Goal: Task Accomplishment & Management: Use online tool/utility

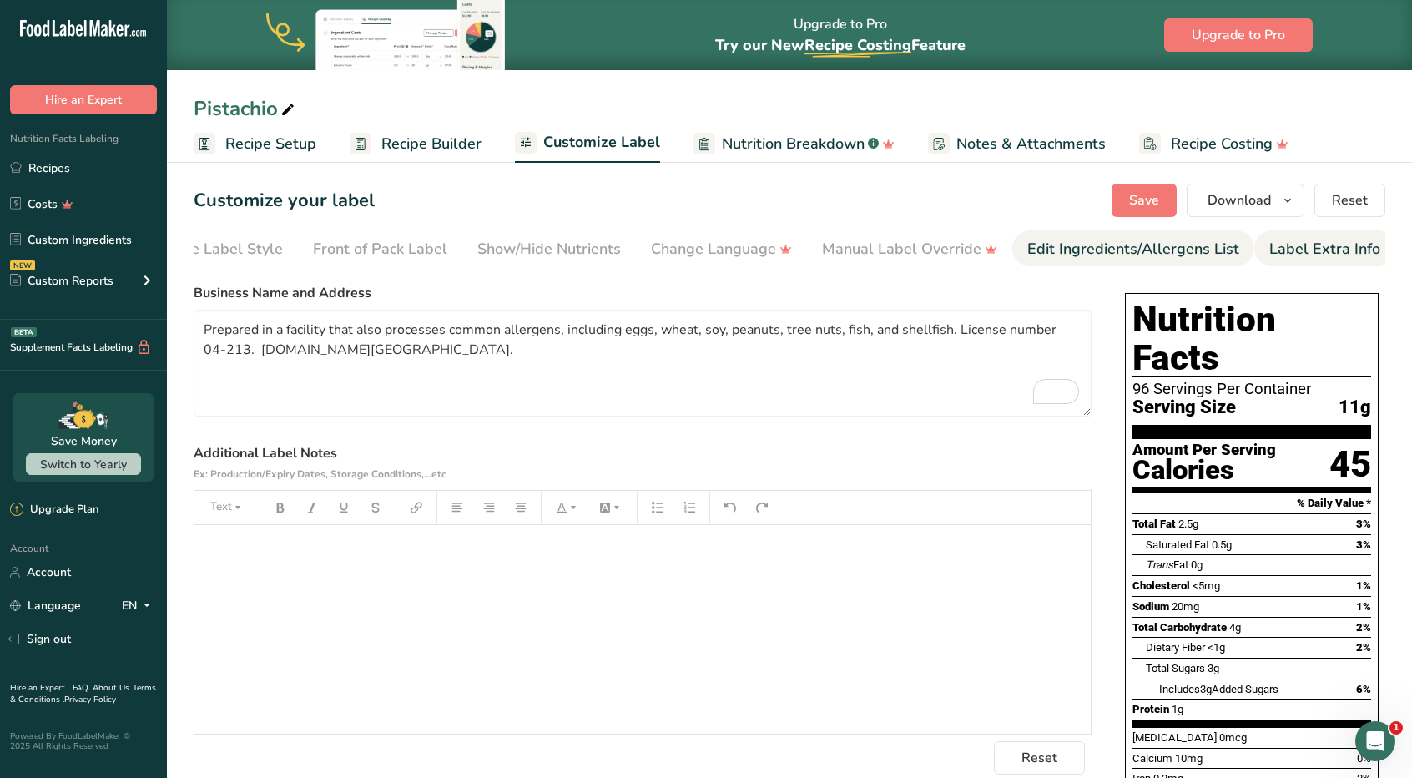
click at [1129, 260] on link "Edit Ingredients/Allergens List" at bounding box center [1134, 249] width 212 height 38
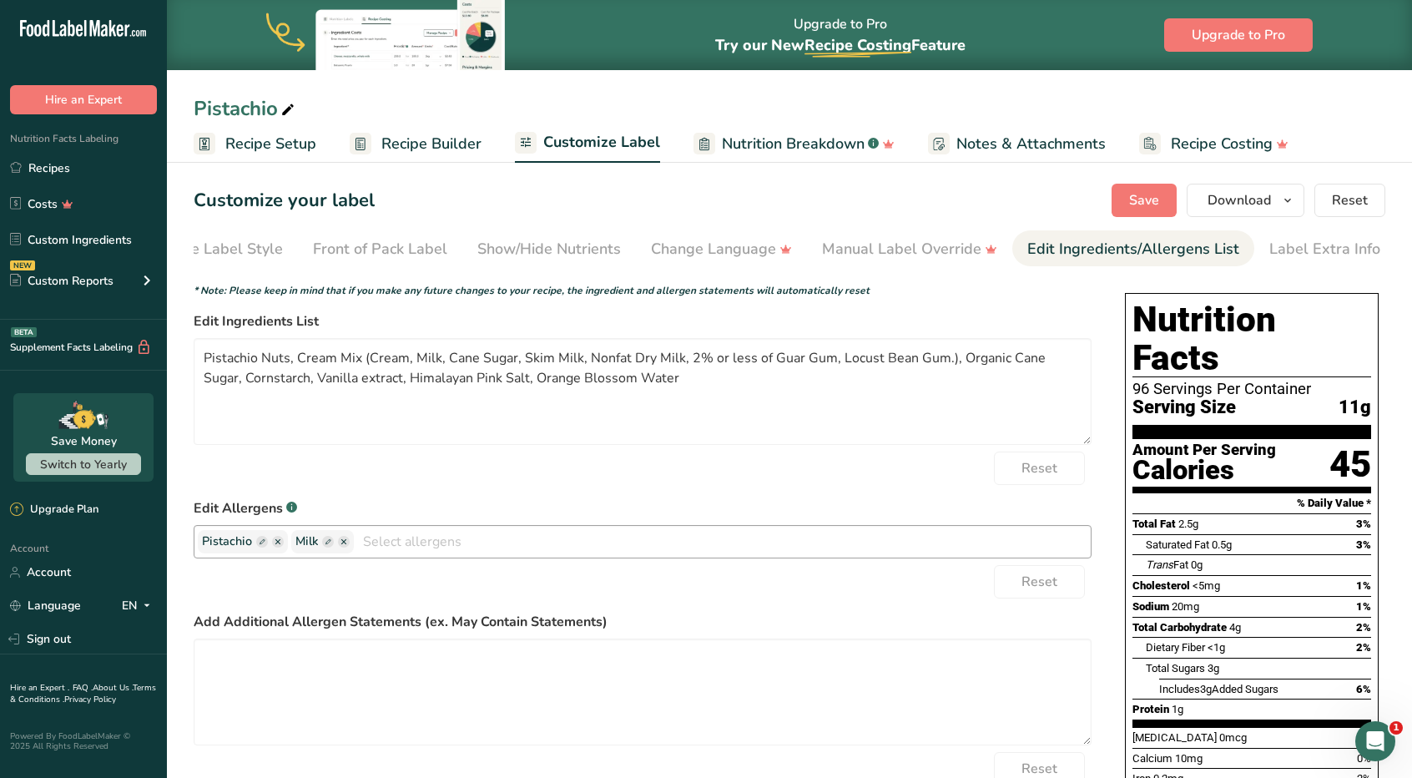
click at [274, 547] on ellipse "button" at bounding box center [278, 542] width 12 height 12
click at [270, 548] on input "text" at bounding box center [675, 541] width 831 height 26
click at [329, 602] on link "Tree Nuts" at bounding box center [642, 603] width 897 height 28
click at [247, 547] on ellipse "button" at bounding box center [251, 542] width 12 height 12
click at [342, 546] on input "text" at bounding box center [691, 541] width 800 height 26
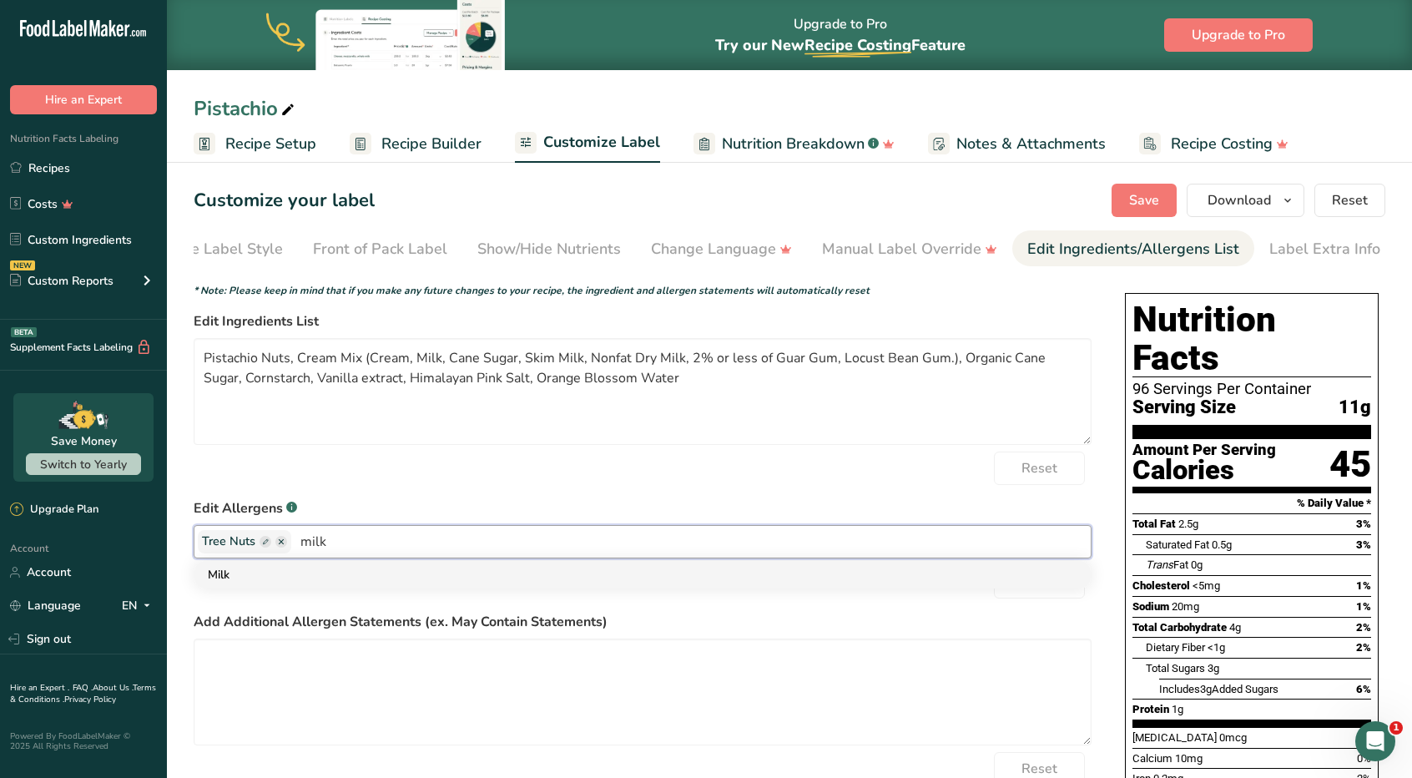
type input "milk"
click at [277, 578] on link "Milk" at bounding box center [642, 575] width 897 height 28
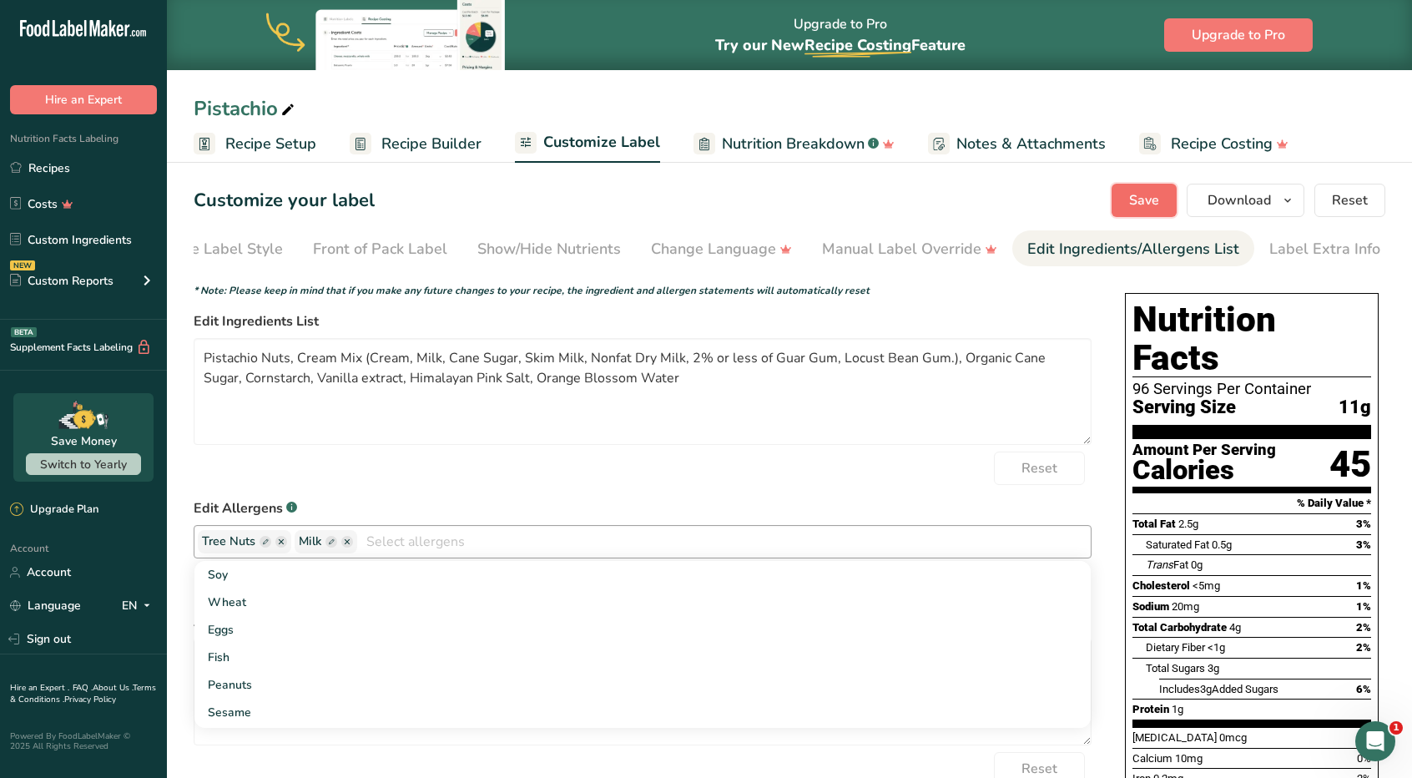
click at [1167, 198] on button "Save" at bounding box center [1144, 200] width 65 height 33
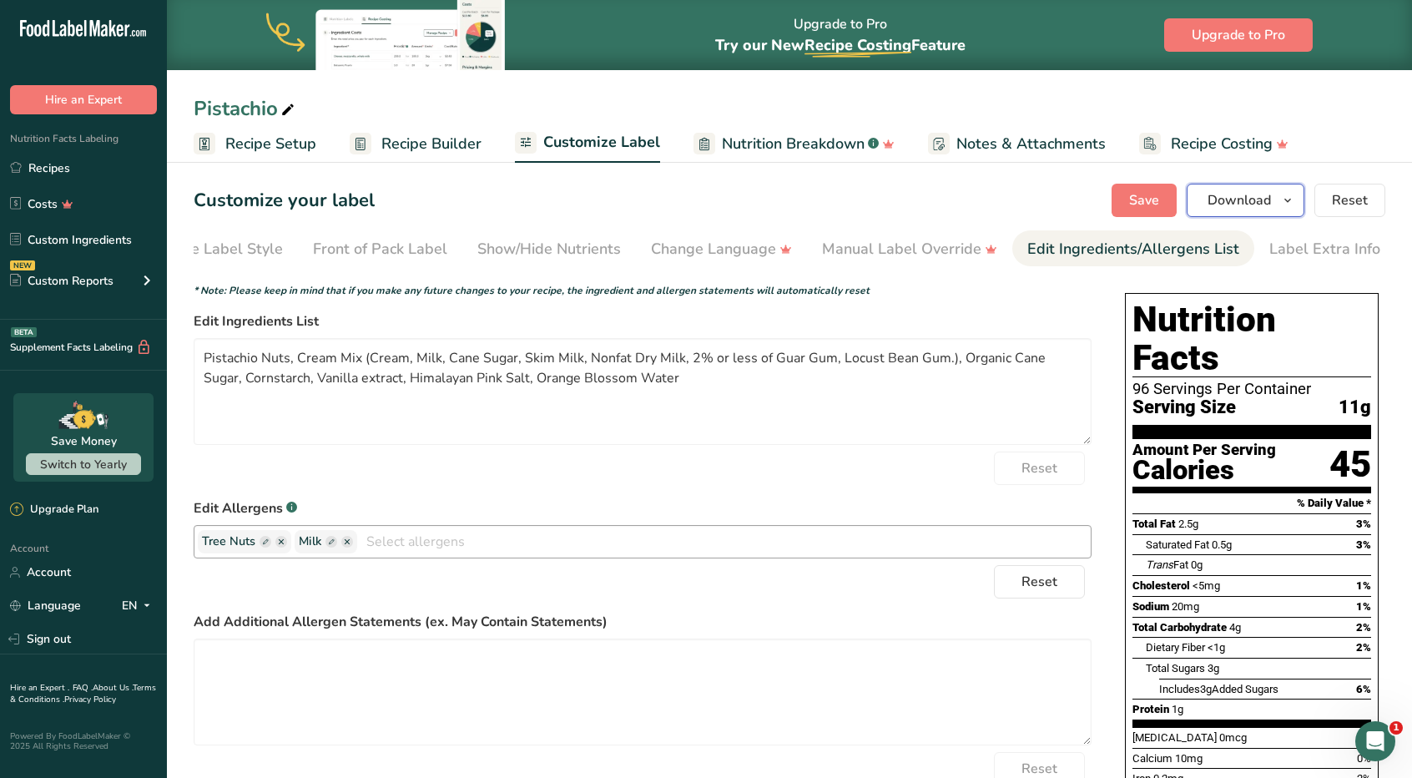
click at [1302, 201] on button "Download" at bounding box center [1246, 200] width 118 height 33
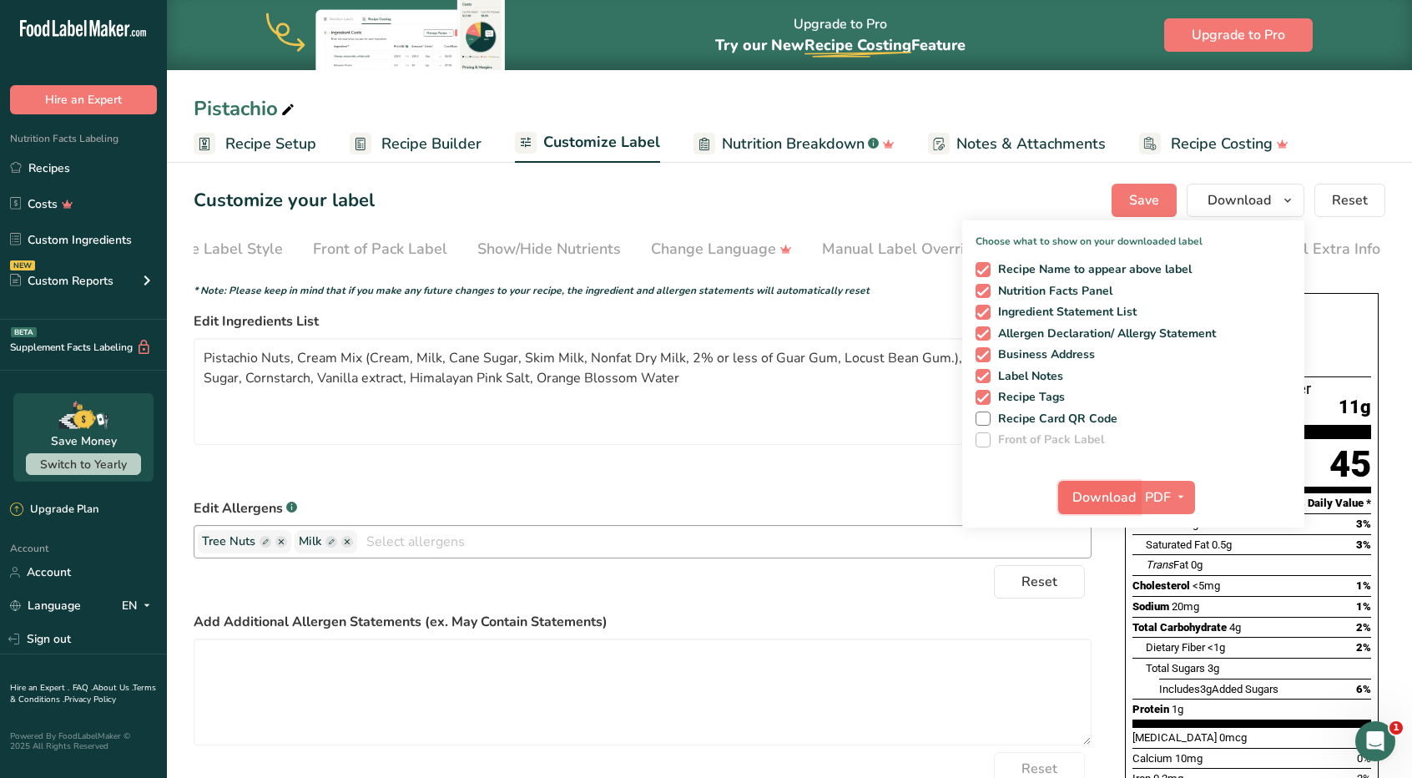
click at [1104, 493] on span "Download" at bounding box center [1104, 497] width 63 height 20
click at [78, 164] on link "Recipes" at bounding box center [83, 168] width 167 height 32
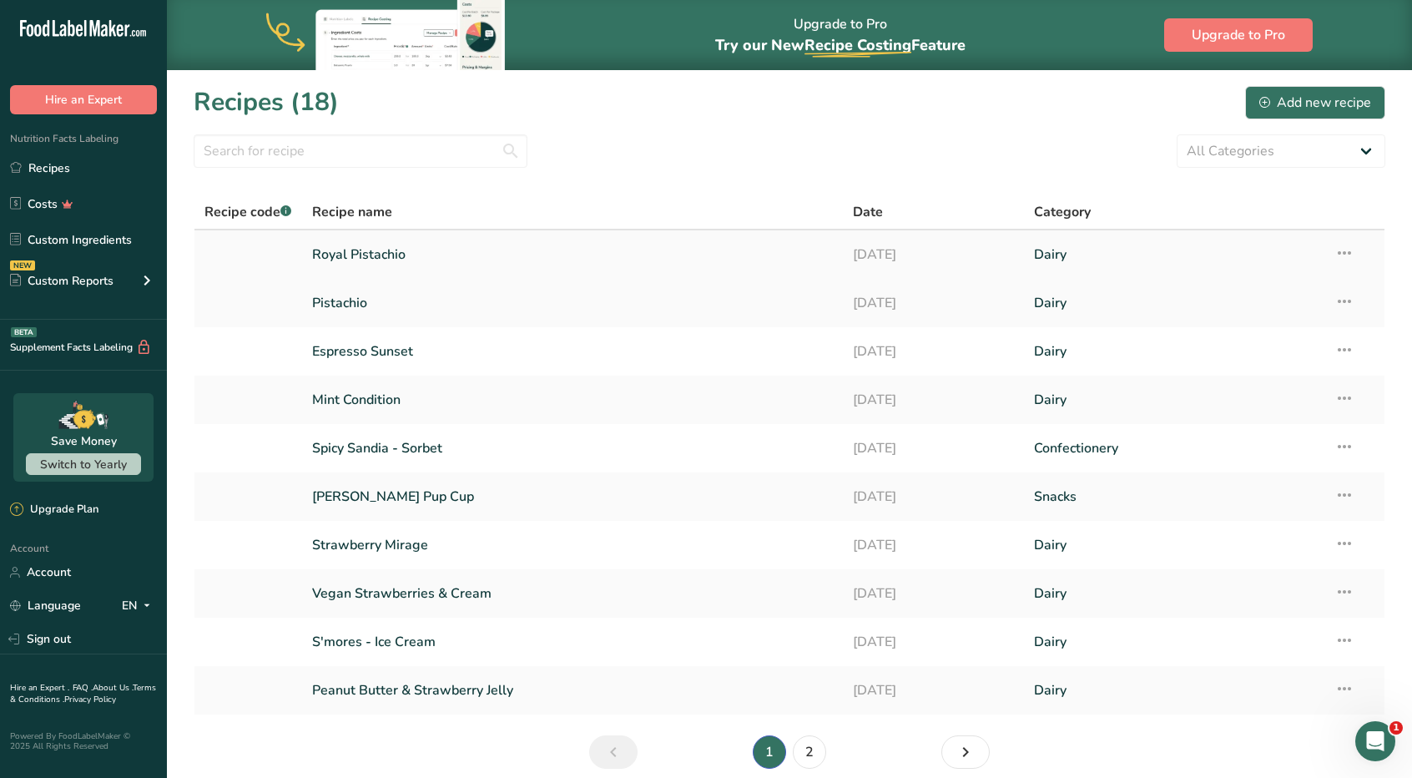
click at [374, 253] on link "Royal Pistachio" at bounding box center [573, 254] width 522 height 35
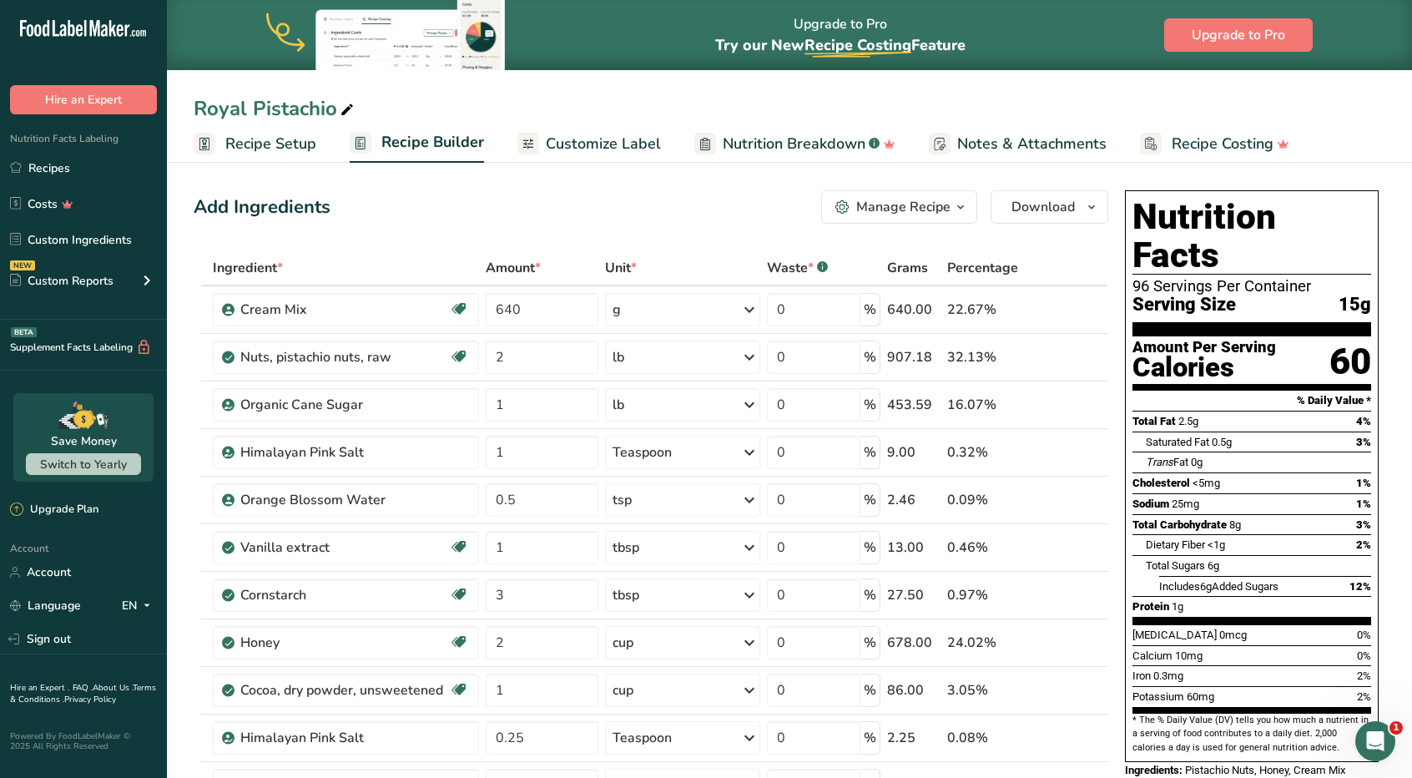
click at [606, 143] on span "Customize Label" at bounding box center [603, 144] width 115 height 23
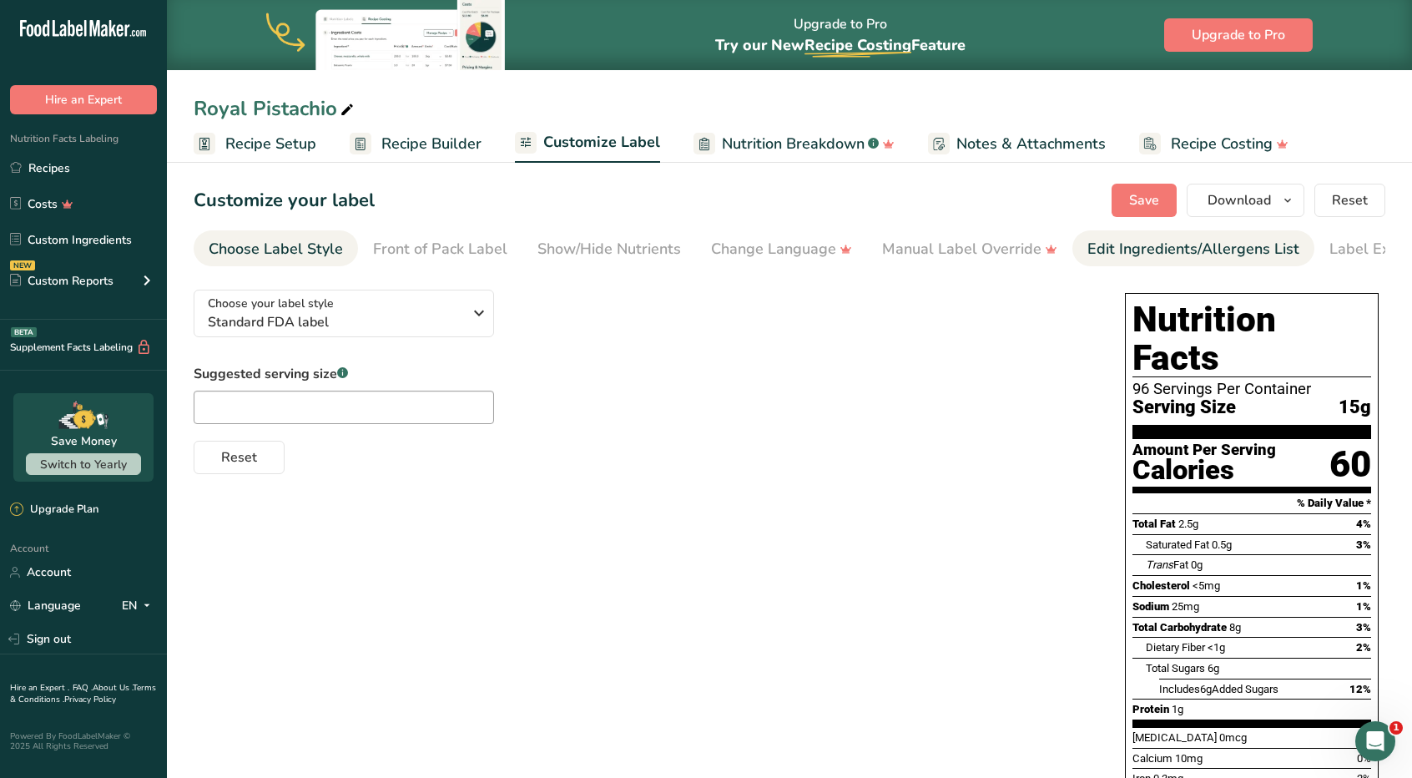
click at [1213, 260] on link "Edit Ingredients/Allergens List" at bounding box center [1194, 249] width 212 height 38
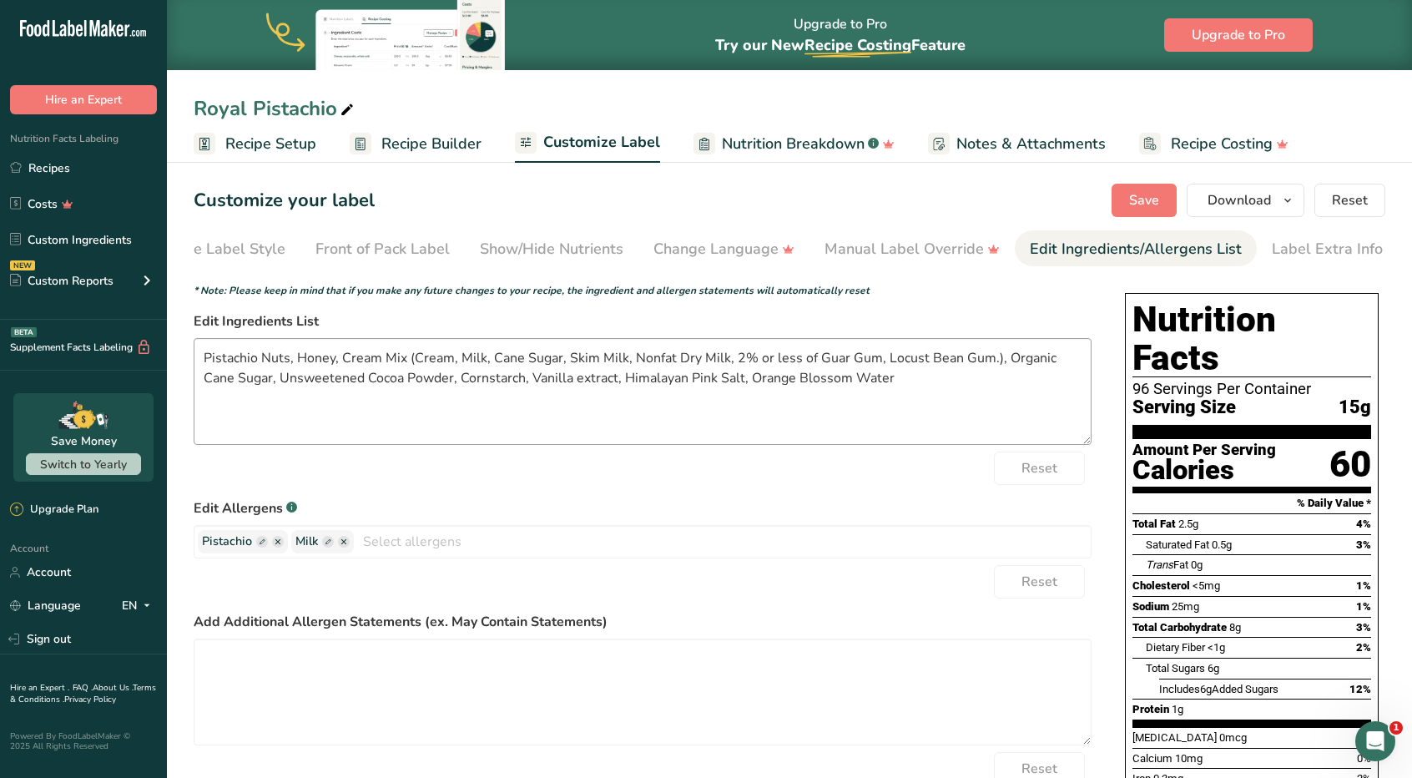
scroll to position [0, 60]
click at [279, 542] on ellipse "button" at bounding box center [278, 542] width 12 height 12
click at [279, 542] on input "text" at bounding box center [675, 541] width 831 height 26
click at [250, 604] on link "Tree Nuts" at bounding box center [642, 603] width 897 height 28
click at [252, 544] on icon "button" at bounding box center [250, 541] width 5 height 5
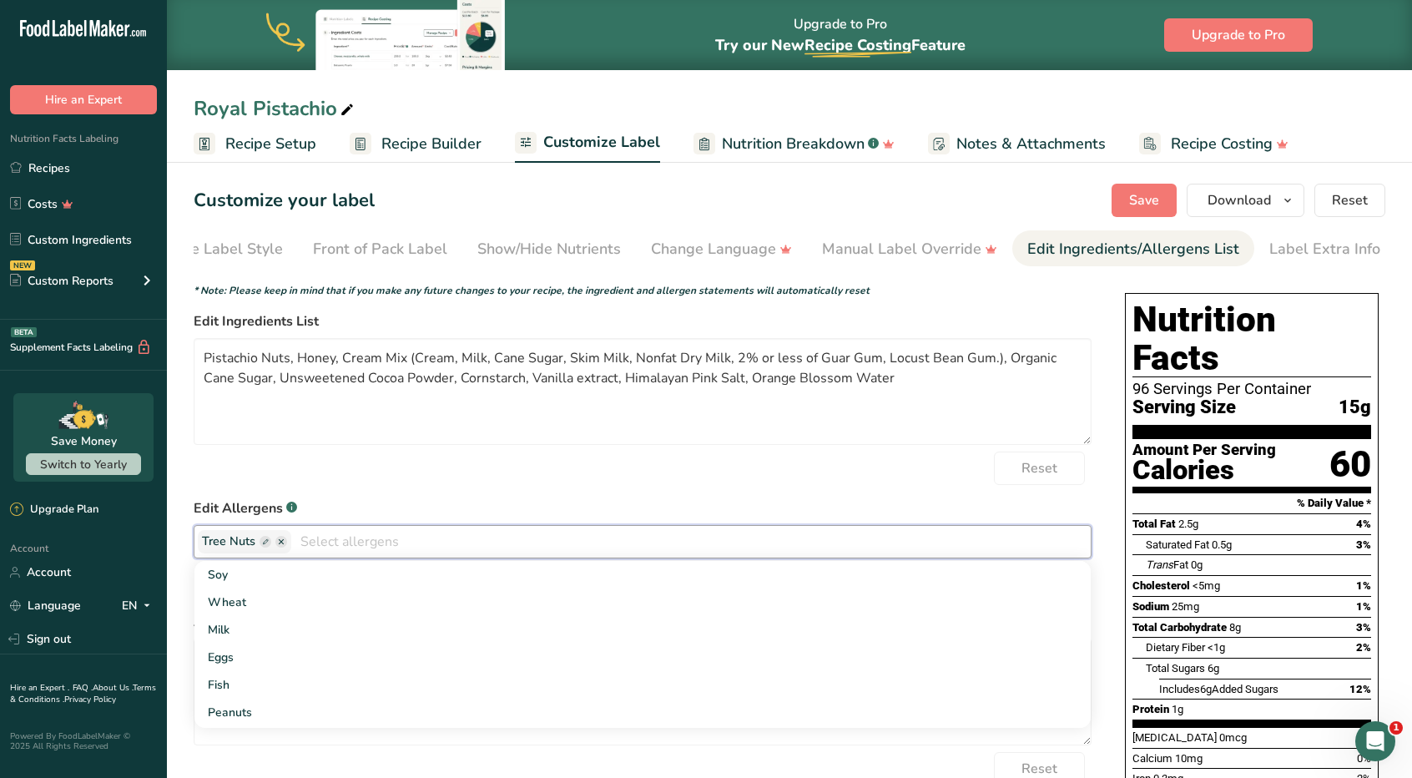
click at [314, 540] on input "text" at bounding box center [691, 541] width 800 height 26
click at [238, 633] on link "Milk" at bounding box center [642, 630] width 897 height 28
click at [861, 329] on label "Edit Ingredients List" at bounding box center [643, 321] width 898 height 20
click at [1142, 190] on span "Save" at bounding box center [1144, 200] width 30 height 20
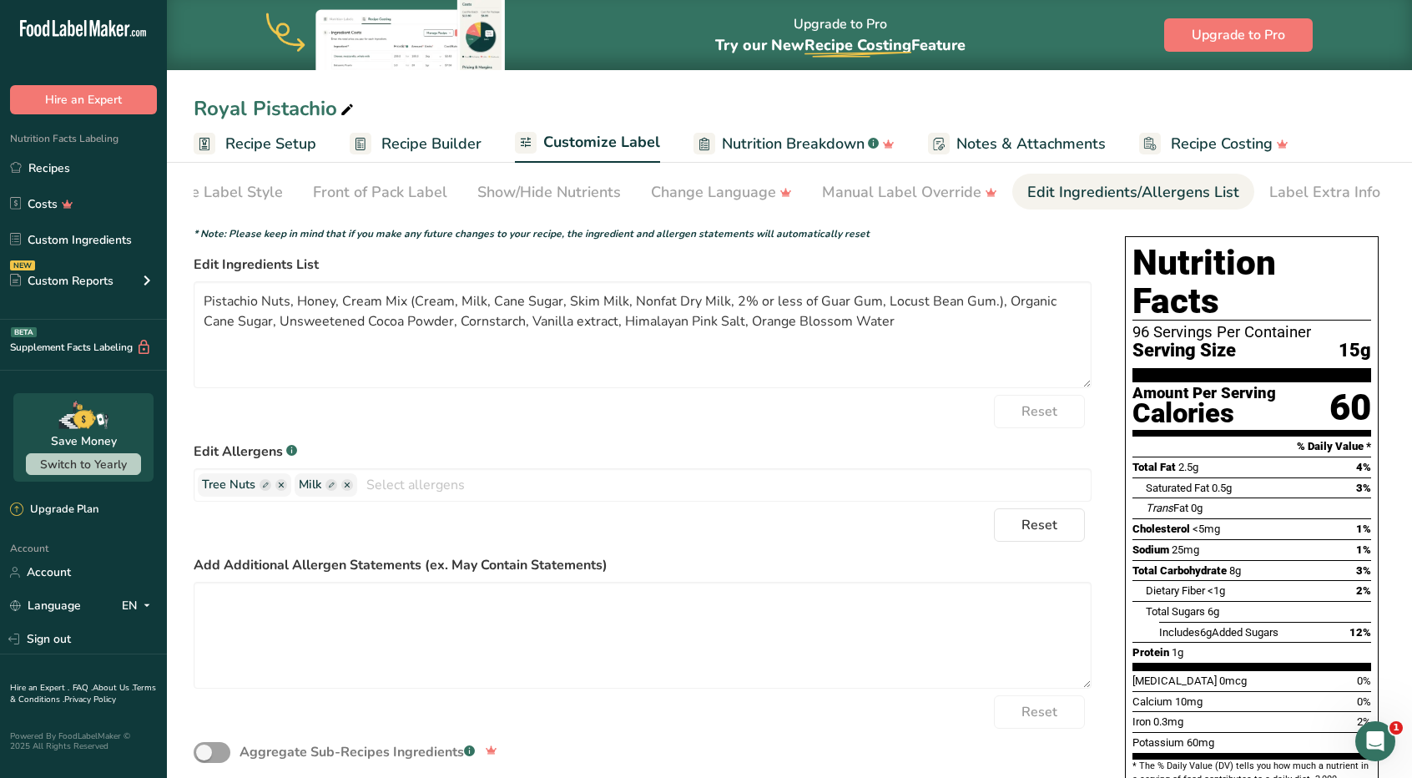
scroll to position [0, 0]
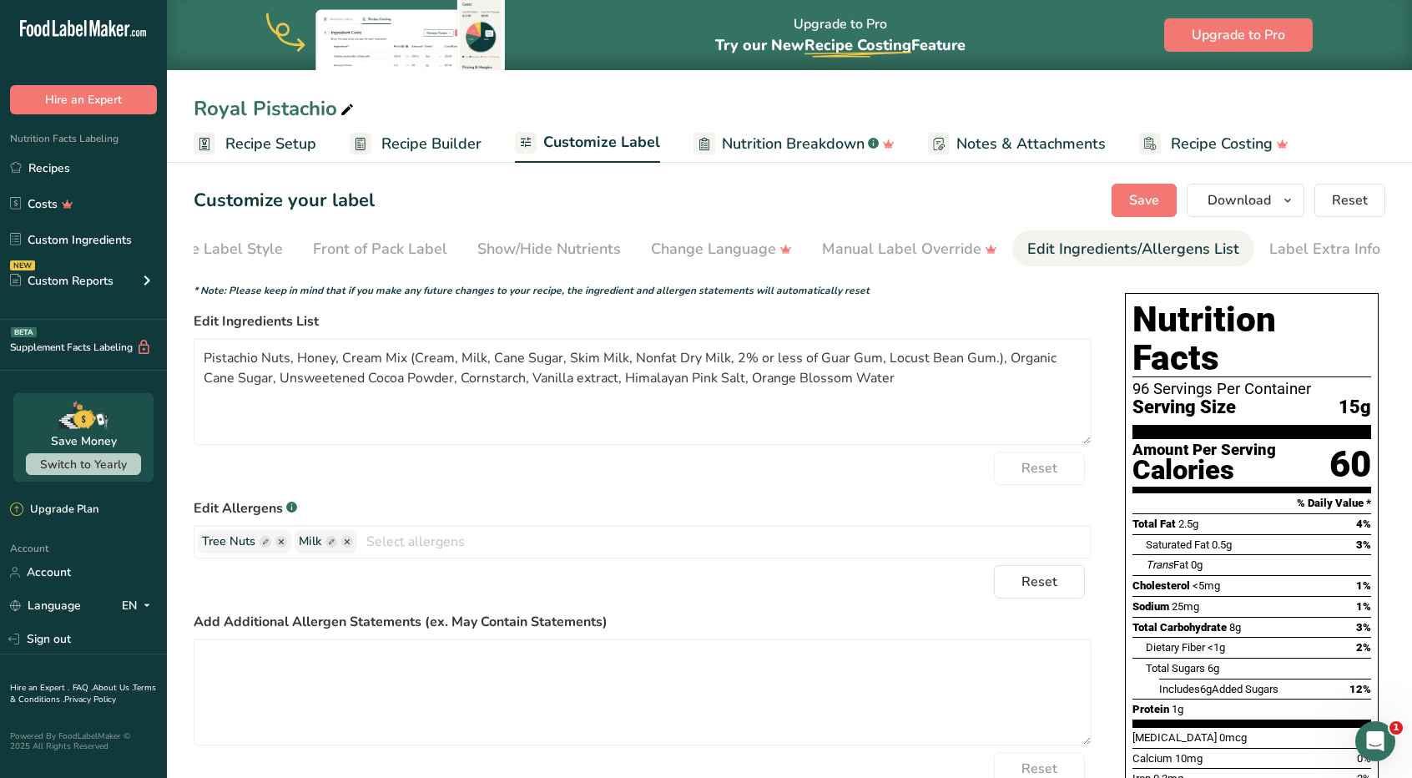
click at [1301, 182] on section "Customize your label Save Download Choose what to show on your downloaded label…" at bounding box center [789, 628] width 1245 height 942
click at [1297, 196] on span "button" at bounding box center [1288, 200] width 20 height 20
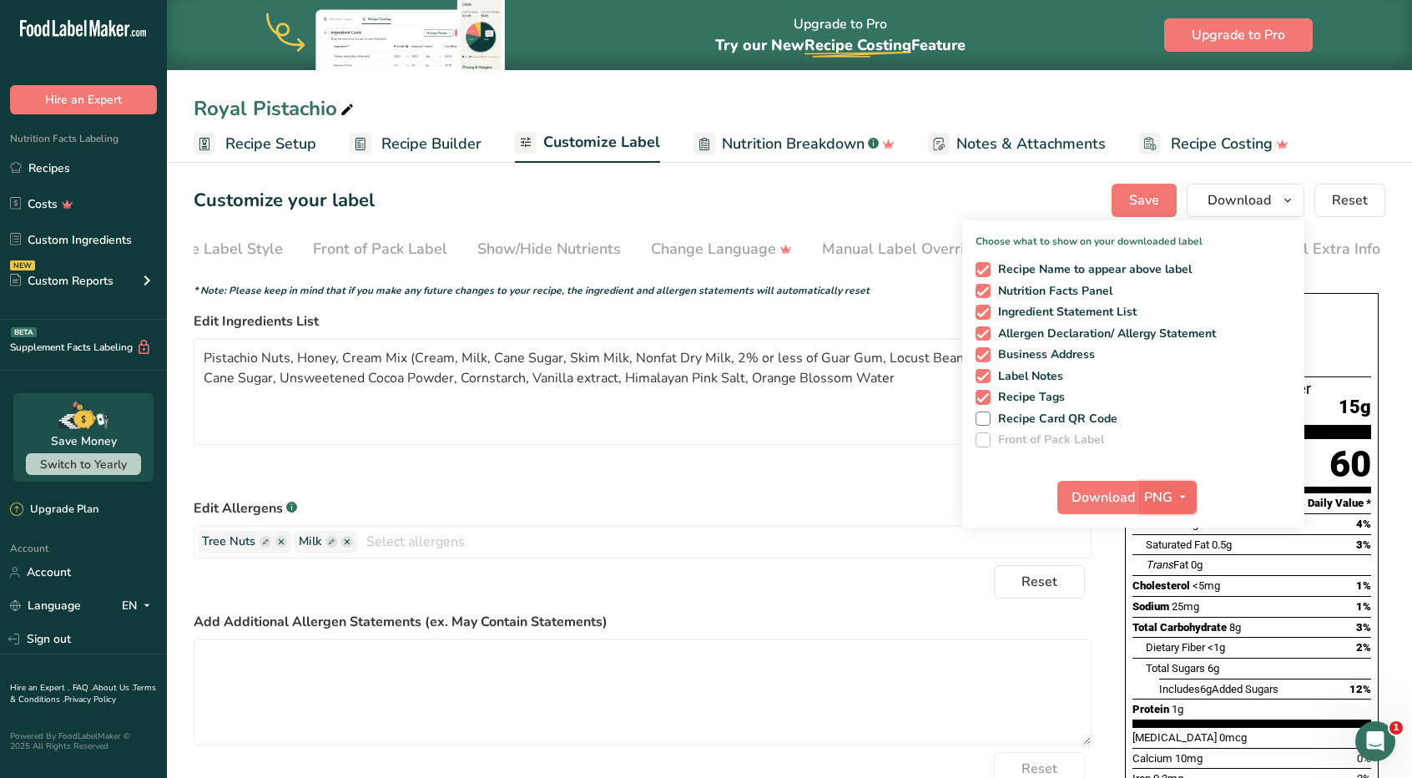
click at [1174, 502] on span "button" at bounding box center [1183, 497] width 20 height 20
click at [1172, 608] on link "PDF" at bounding box center [1170, 614] width 53 height 28
click at [1088, 483] on button "Download" at bounding box center [1099, 497] width 82 height 33
click at [12, 169] on icon at bounding box center [15, 167] width 11 height 11
